Goal: Task Accomplishment & Management: Complete application form

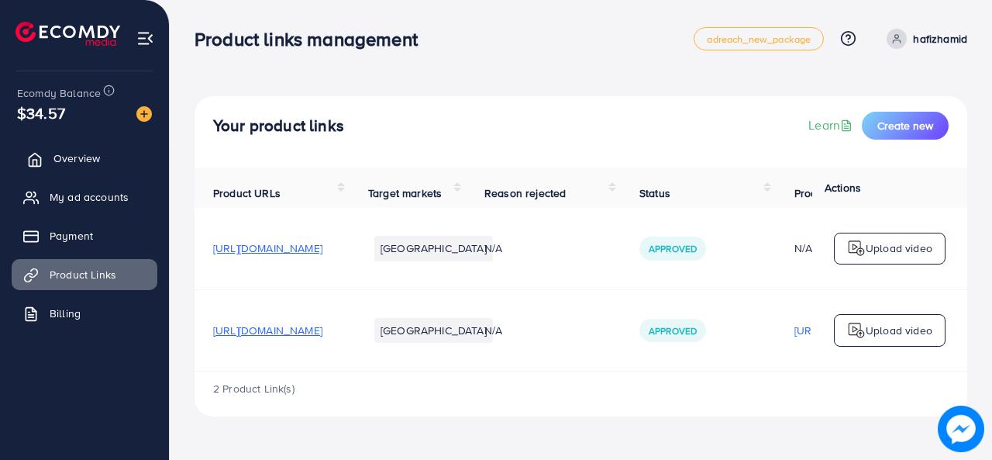
click at [86, 161] on span "Overview" at bounding box center [76, 158] width 47 height 16
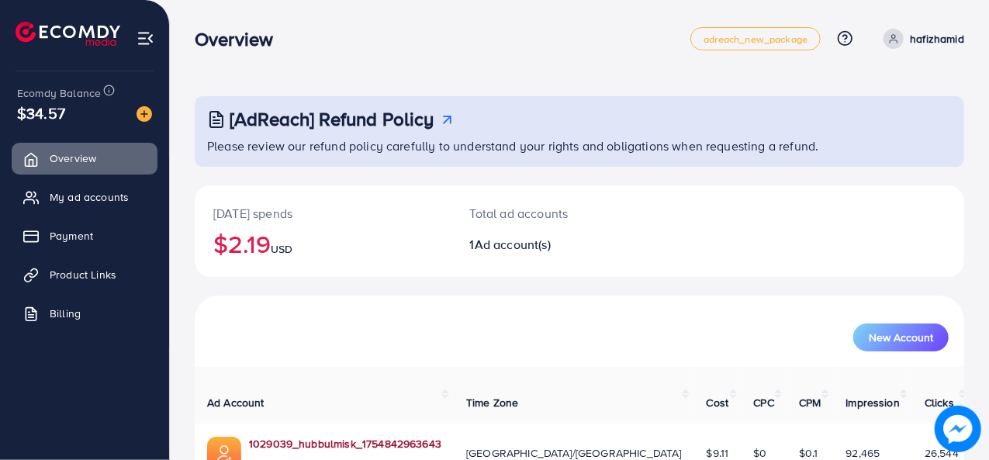
click at [347, 436] on link "1029039_hubbulmisk_1754842963643" at bounding box center [345, 444] width 192 height 16
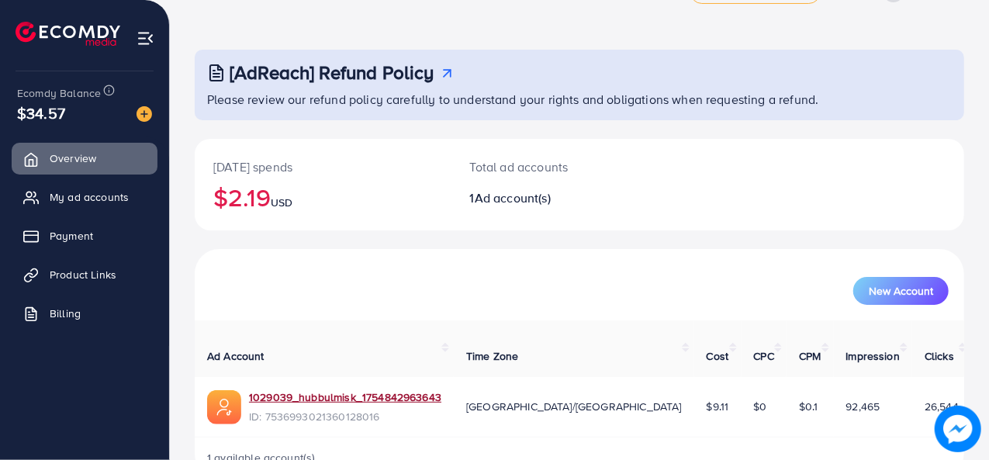
scroll to position [73, 0]
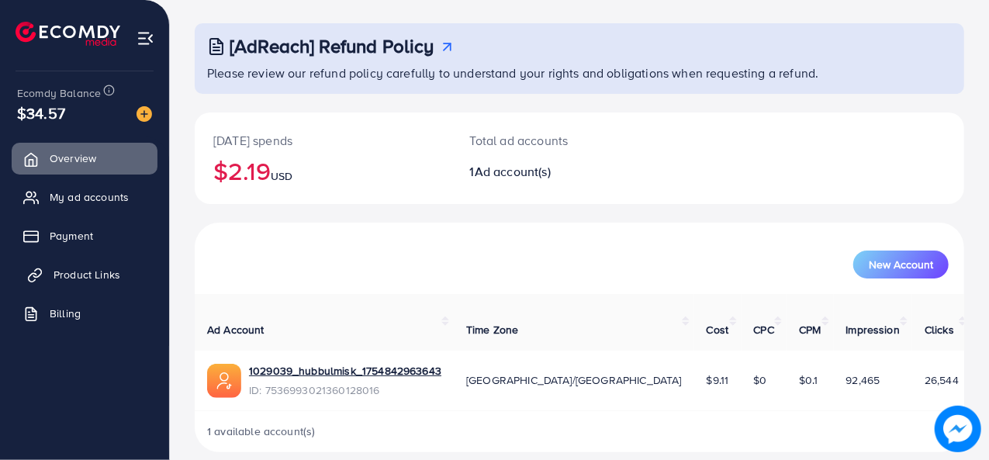
click at [113, 267] on span "Product Links" at bounding box center [86, 275] width 67 height 16
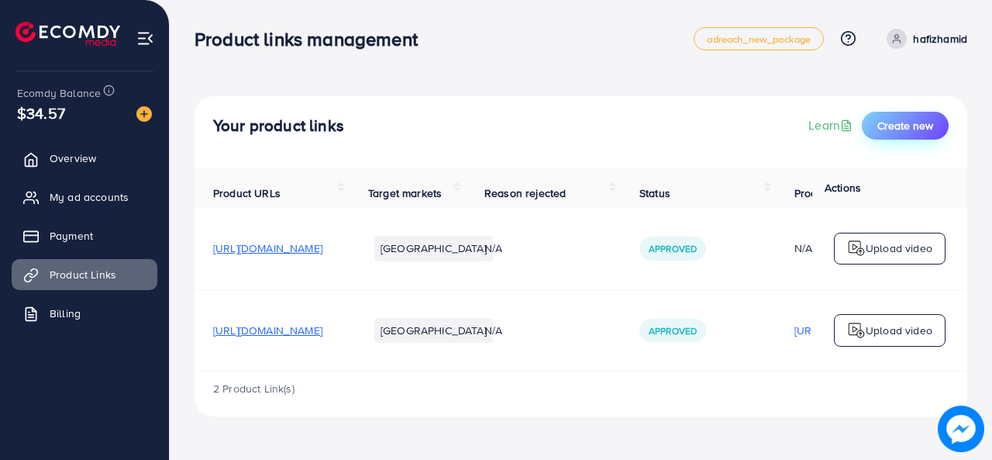
click at [897, 121] on span "Create new" at bounding box center [906, 126] width 56 height 16
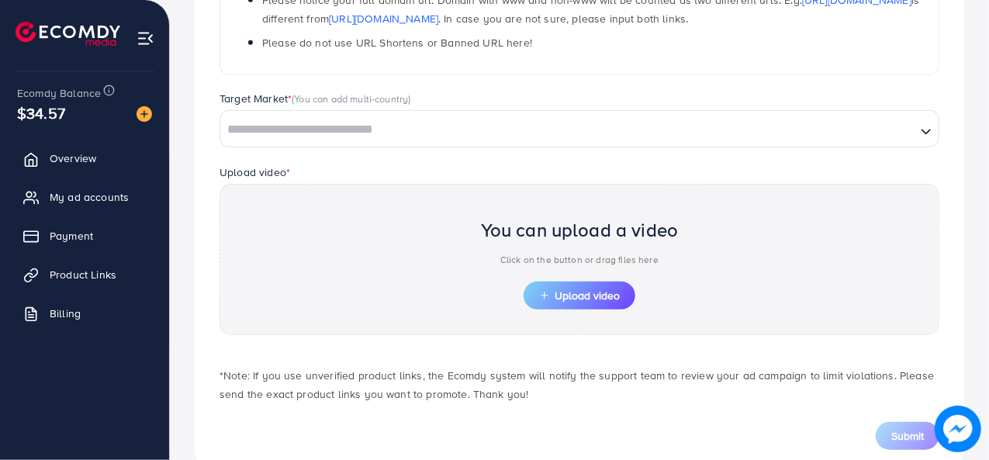
scroll to position [374, 0]
click at [590, 289] on span "Upload video" at bounding box center [579, 294] width 81 height 11
click at [568, 292] on span "Upload video" at bounding box center [579, 294] width 81 height 11
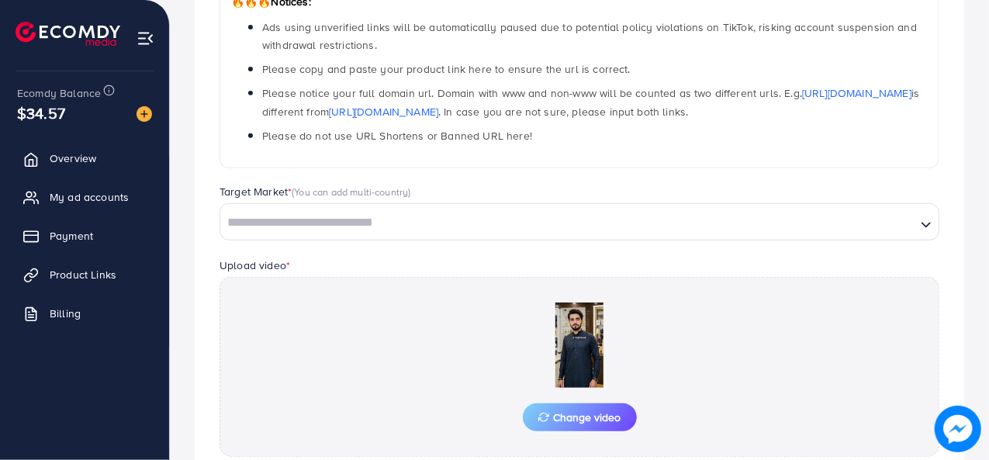
scroll to position [264, 0]
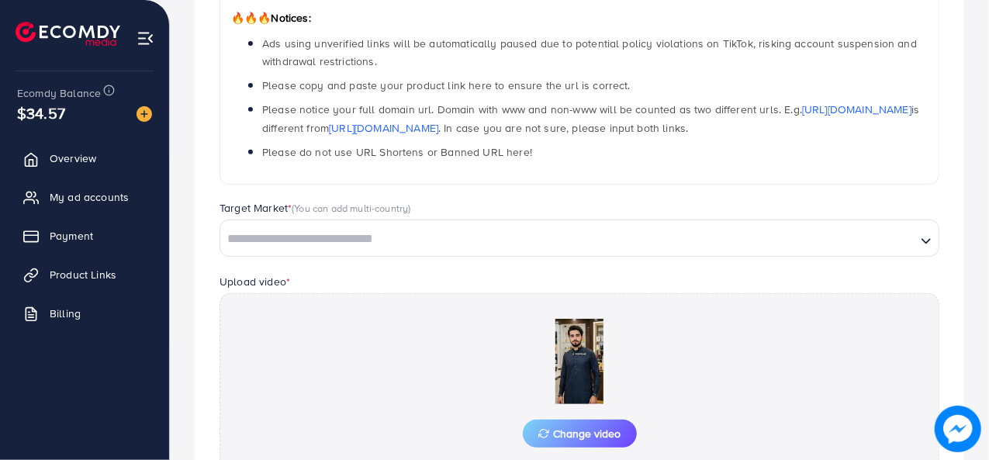
click at [504, 254] on div "Target Market * (You can add multi-country) Loading..." at bounding box center [579, 236] width 744 height 72
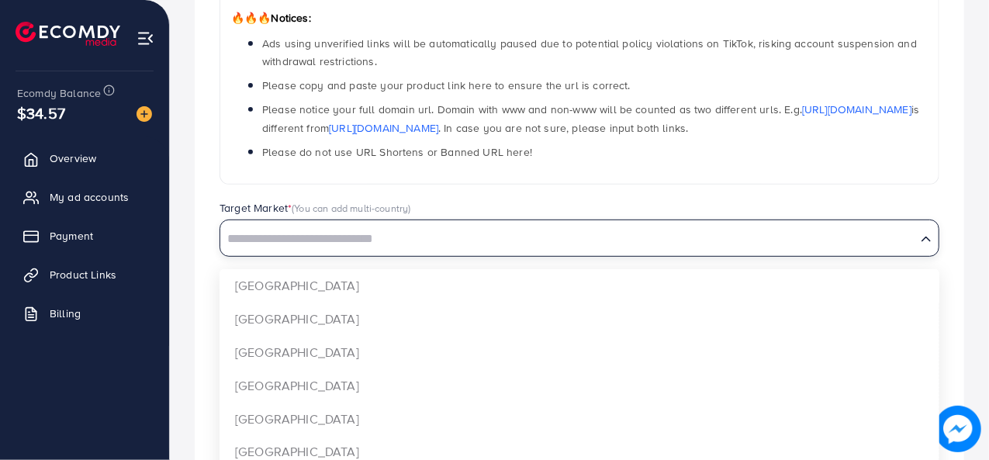
click at [502, 247] on input "Search for option" at bounding box center [568, 239] width 692 height 24
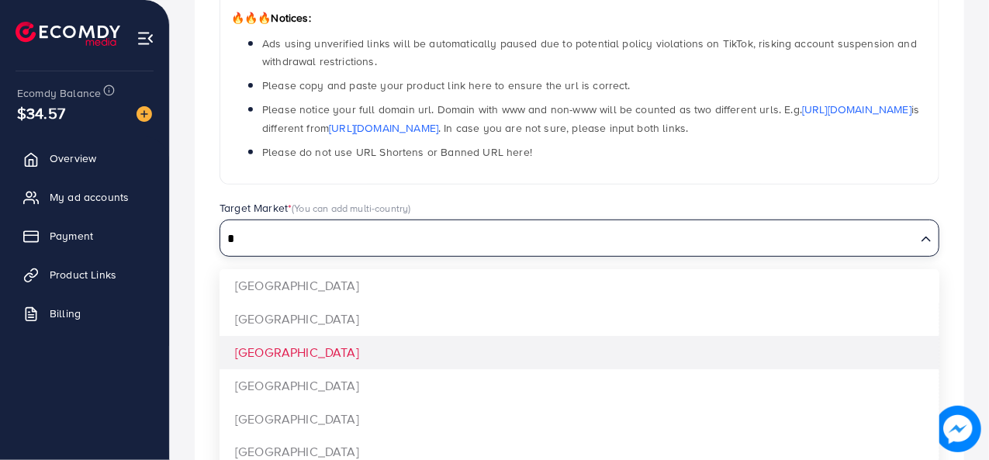
type input "*"
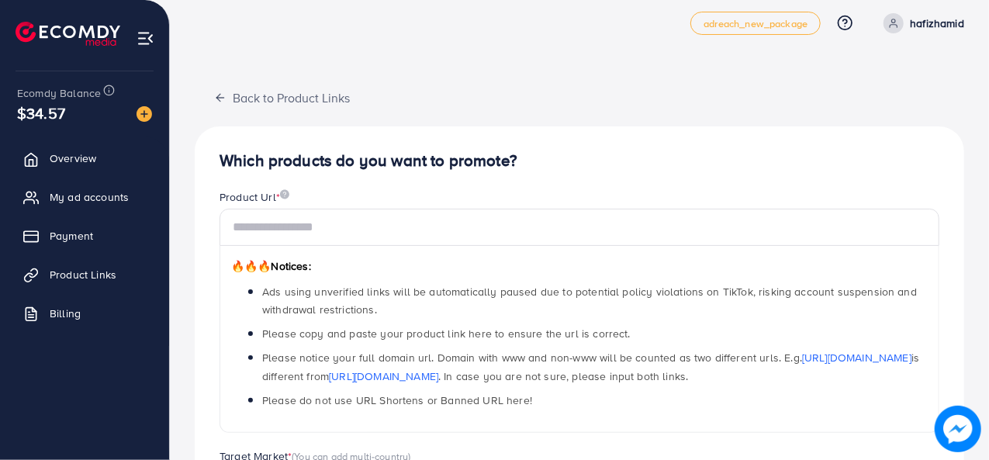
scroll to position [0, 0]
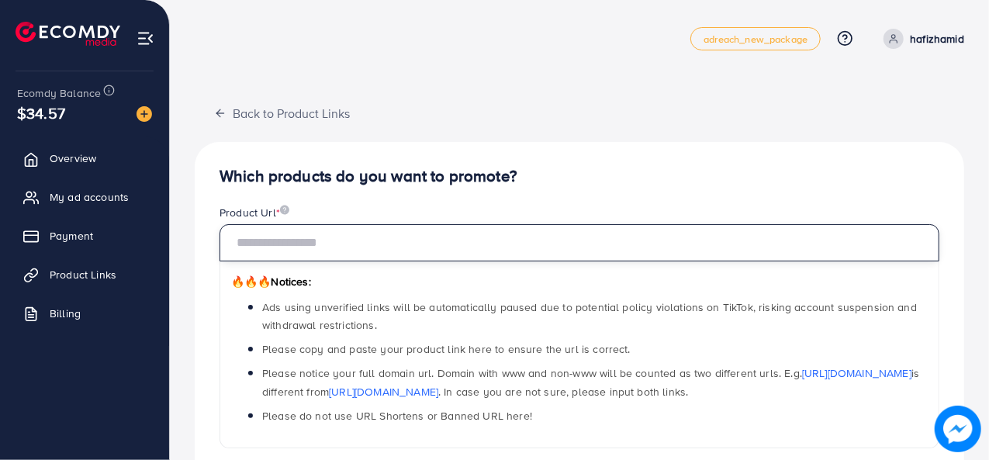
click at [785, 236] on input "text" at bounding box center [578, 242] width 719 height 37
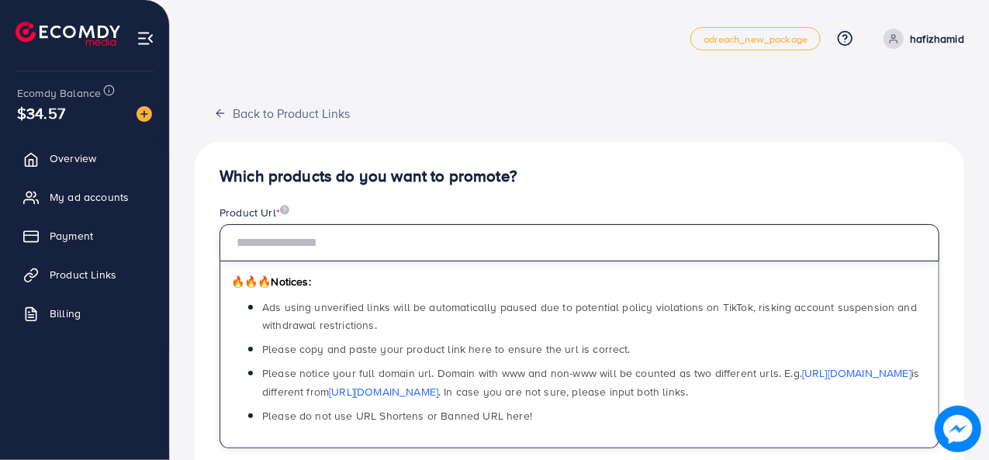
type input "**********"
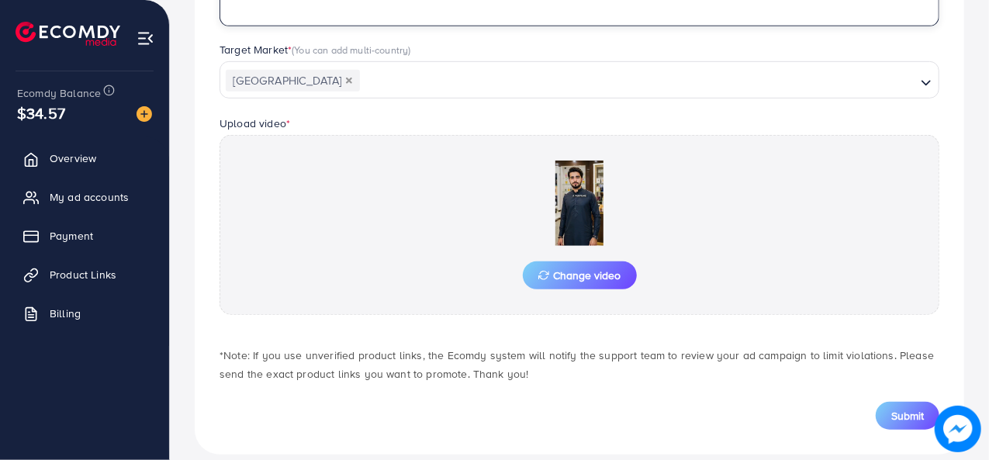
scroll to position [439, 0]
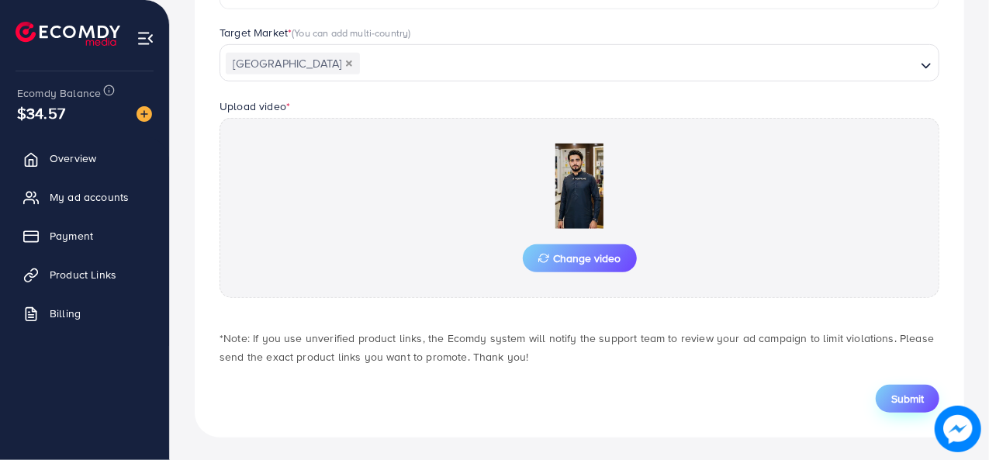
click at [908, 395] on span "Submit" at bounding box center [907, 399] width 33 height 16
click at [921, 397] on span "Submit" at bounding box center [907, 399] width 33 height 16
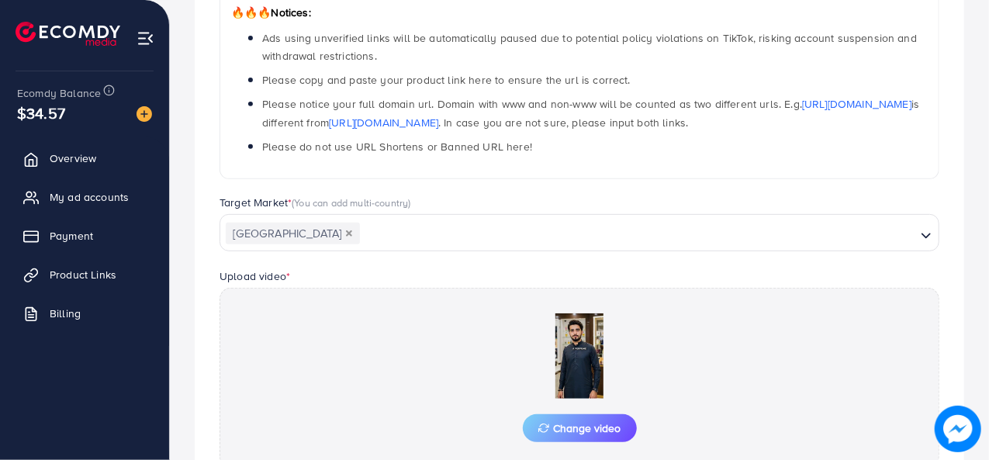
scroll to position [0, 0]
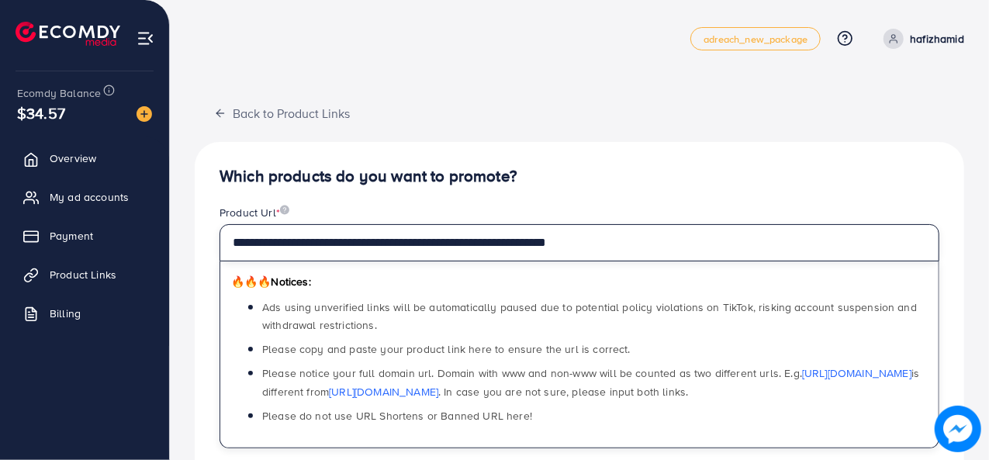
click at [645, 240] on input "**********" at bounding box center [578, 242] width 719 height 37
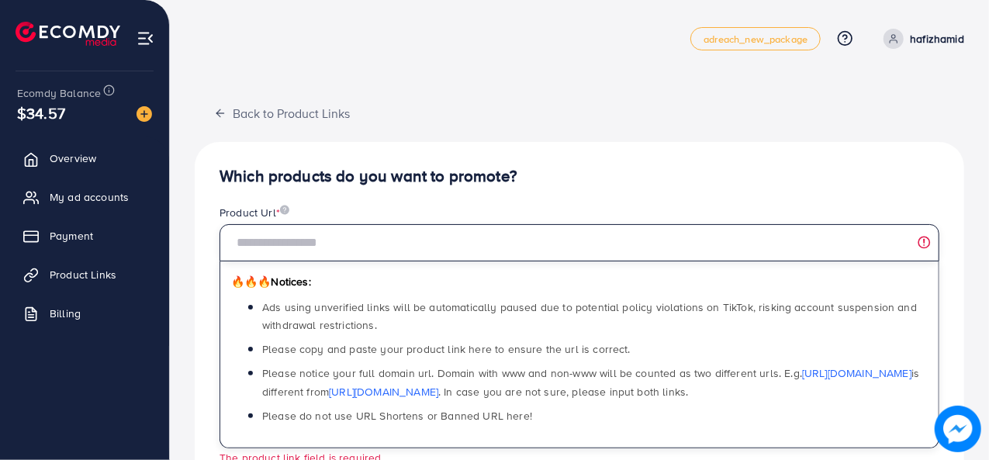
click at [597, 235] on input "text" at bounding box center [578, 242] width 719 height 37
paste input "**********"
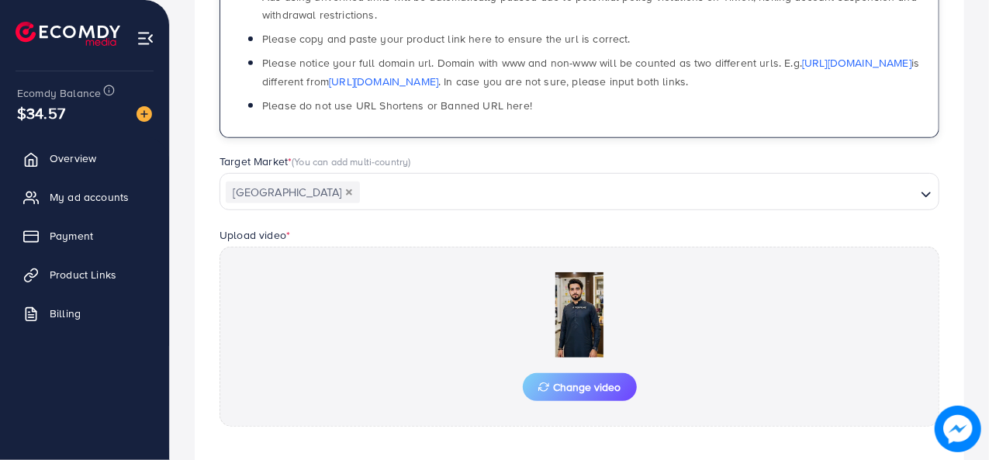
scroll to position [439, 0]
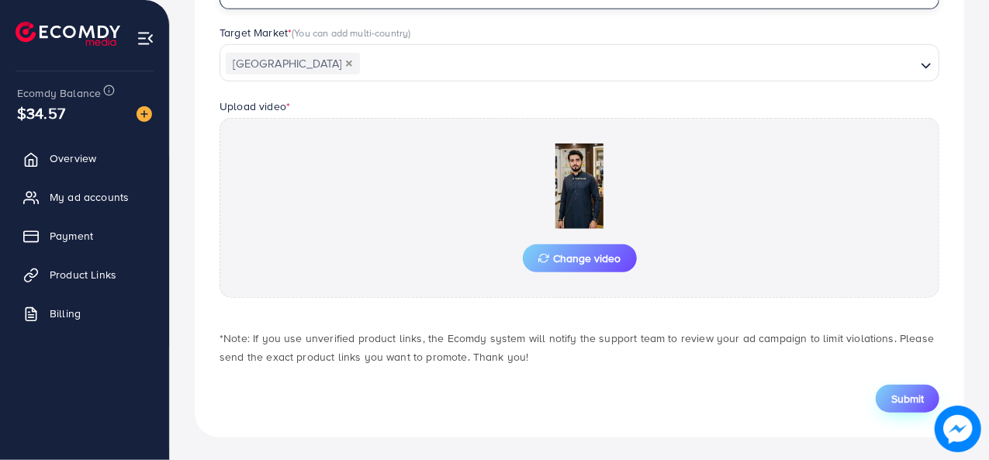
type input "**********"
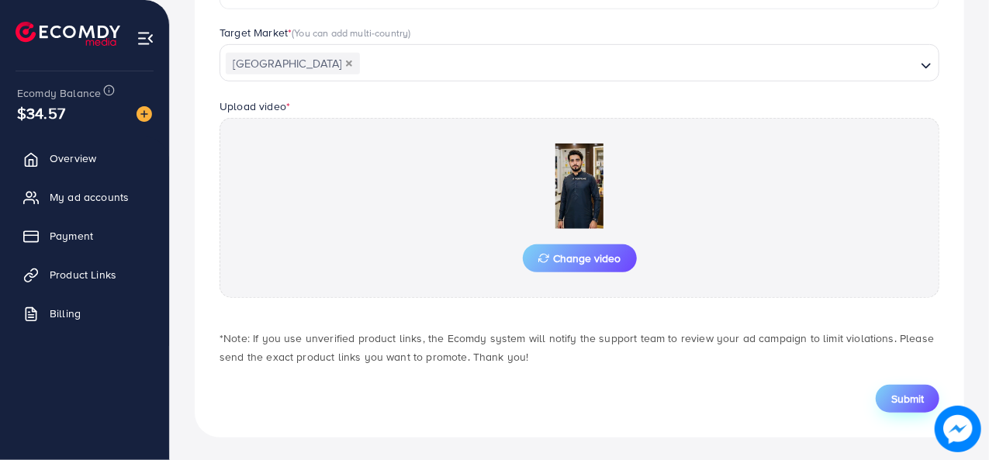
click at [903, 405] on button "Submit" at bounding box center [907, 399] width 64 height 28
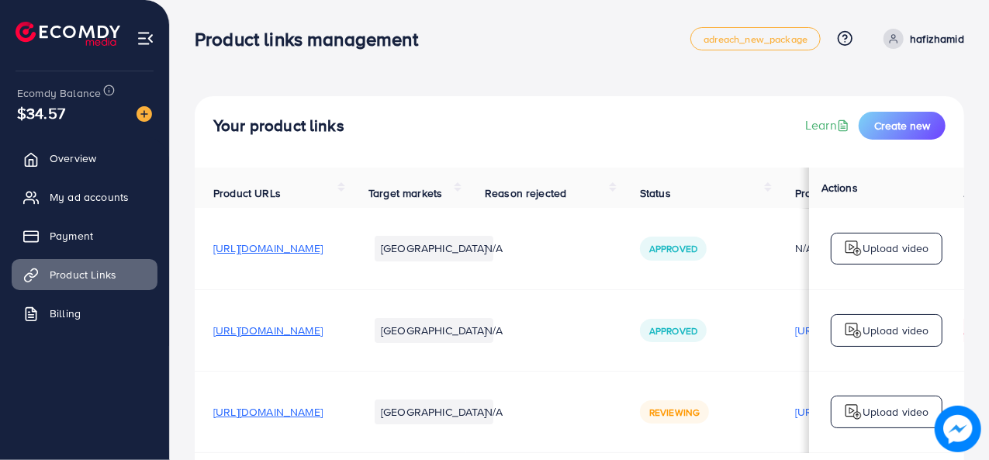
click at [810, 285] on td "Upload video" at bounding box center [886, 248] width 155 height 81
click at [116, 161] on link "Overview" at bounding box center [85, 158] width 146 height 31
